Goal: Information Seeking & Learning: Find specific page/section

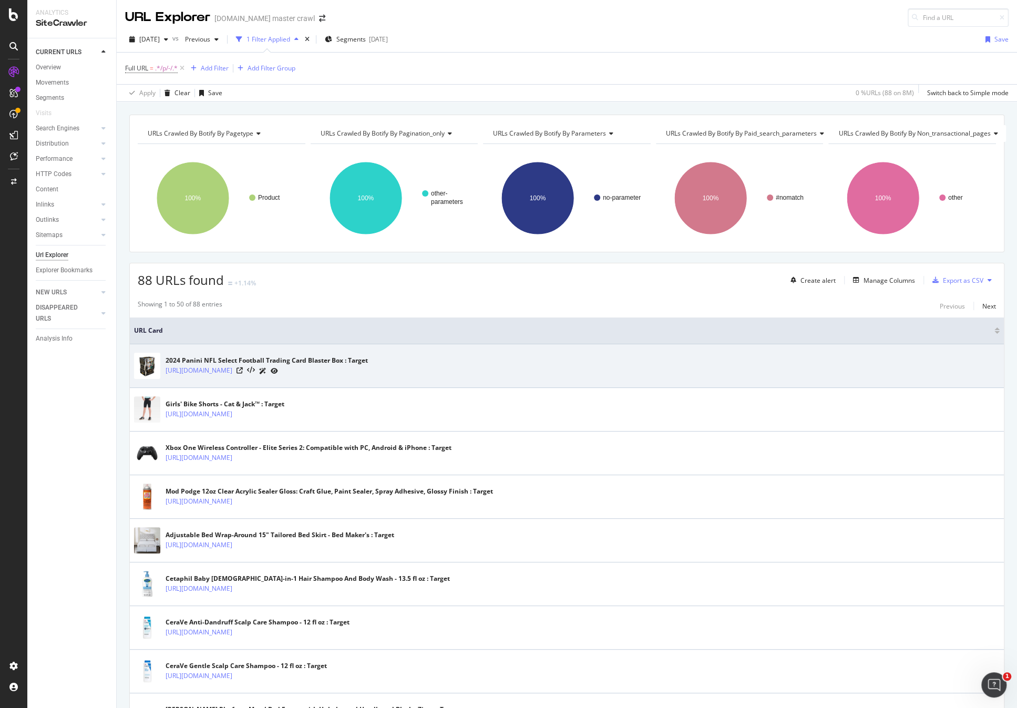
click at [189, 358] on div "2024 Panini NFL Select Football Trading Card Blaster Box : Target" at bounding box center [266, 360] width 202 height 9
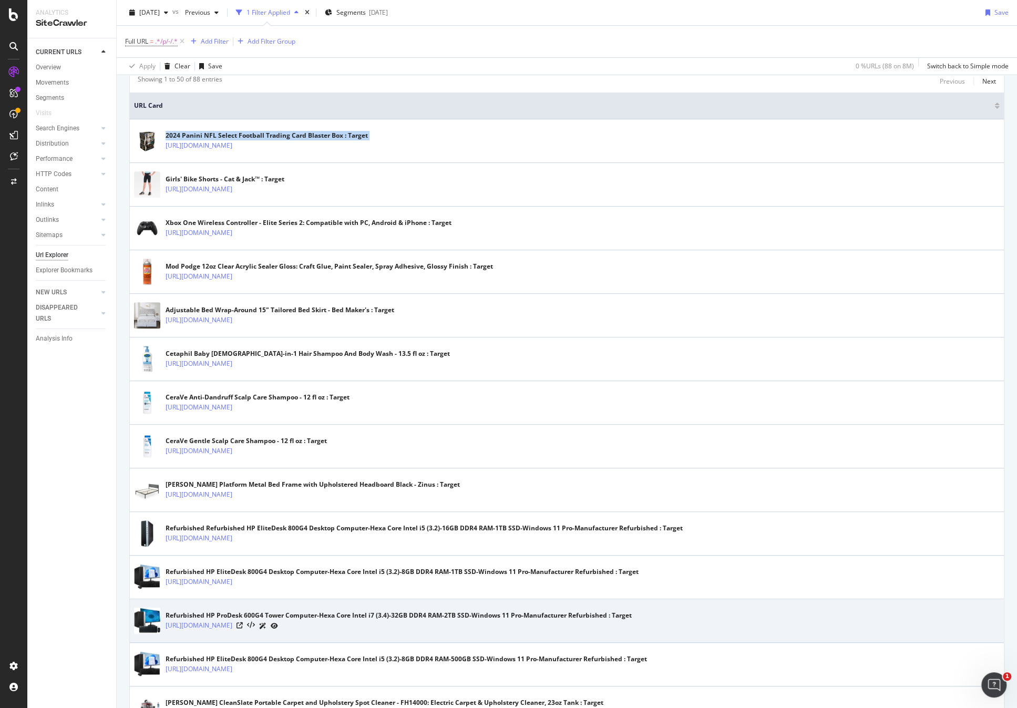
scroll to position [454, 0]
